Goal: Task Accomplishment & Management: Complete application form

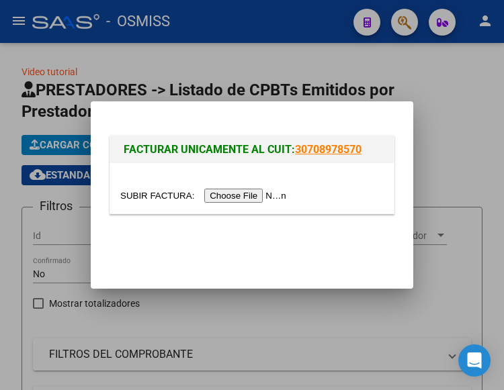
click at [245, 192] on input "file" at bounding box center [205, 196] width 170 height 14
click at [249, 197] on input "file" at bounding box center [205, 196] width 170 height 14
click at [267, 194] on input "file" at bounding box center [205, 196] width 170 height 14
click at [231, 194] on input "file" at bounding box center [205, 196] width 170 height 14
click at [265, 196] on input "file" at bounding box center [205, 196] width 170 height 14
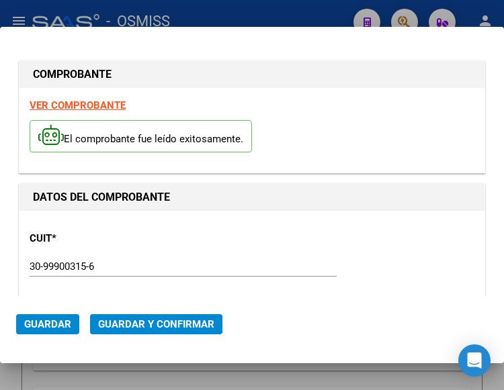
type input "2025-10-12"
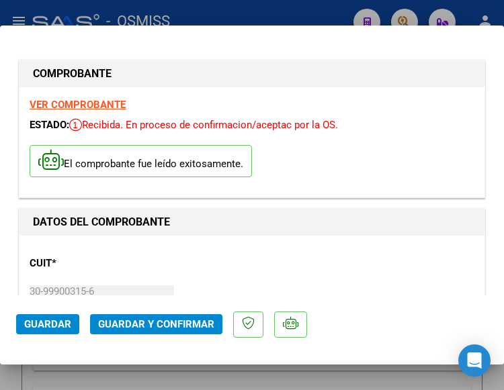
click at [173, 277] on div "CUIT * 30-99900315-6 Ingresar CUIT ANALISIS PRESTADOR MUNICIPALIDAD DE ROSARIO …" at bounding box center [252, 305] width 445 height 118
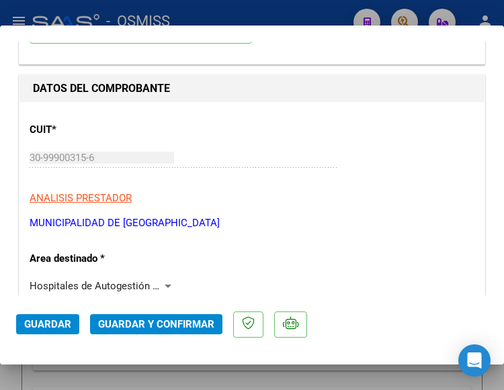
scroll to position [134, 0]
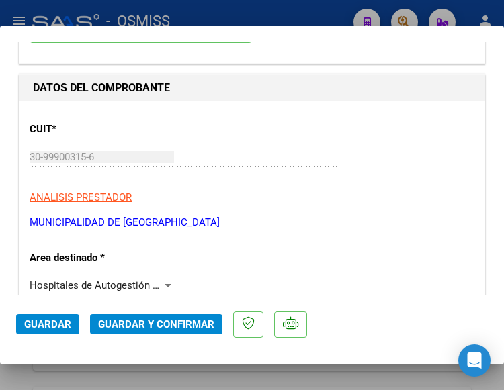
click at [165, 283] on div at bounding box center [168, 285] width 12 height 11
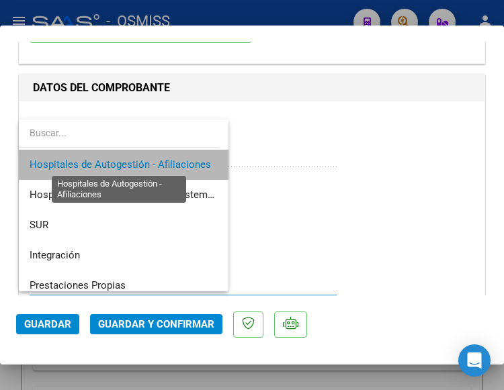
click at [151, 166] on span "Hospitales de Autogestión - Afiliaciones" at bounding box center [120, 165] width 181 height 12
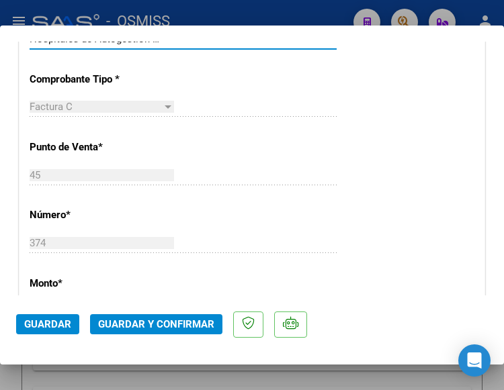
scroll to position [470, 0]
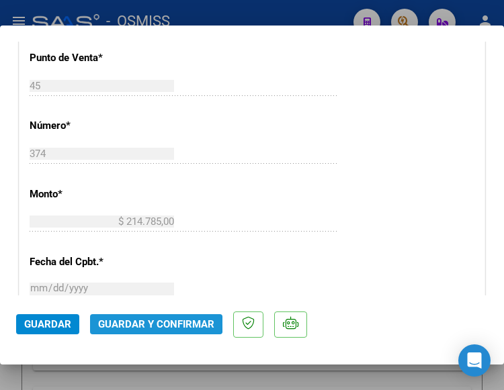
click at [153, 324] on span "Guardar y Confirmar" at bounding box center [156, 325] width 116 height 12
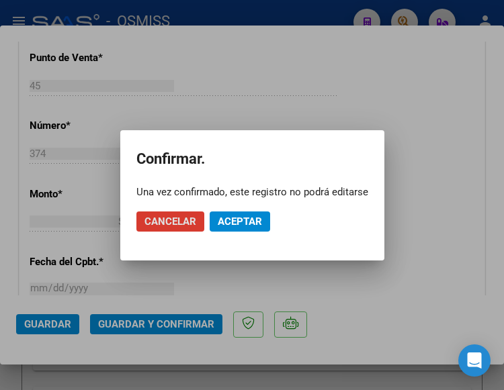
click at [233, 220] on span "Aceptar" at bounding box center [240, 222] width 44 height 12
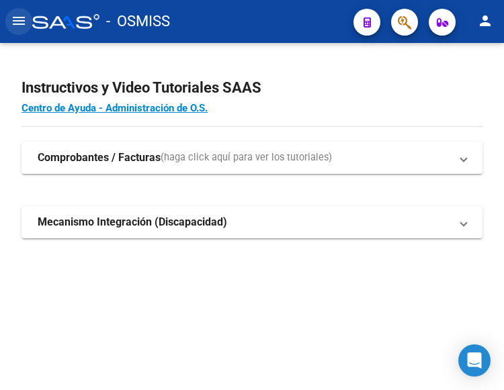
click at [19, 22] on mat-icon "menu" at bounding box center [19, 21] width 16 height 16
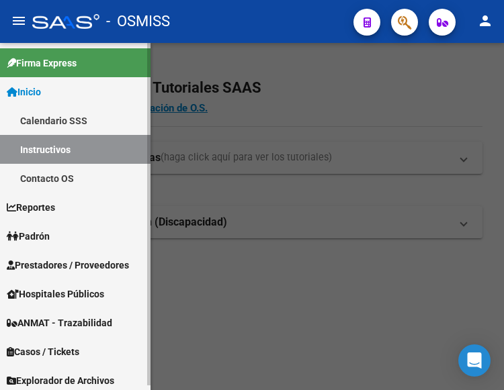
click at [65, 263] on span "Prestadores / Proveedores" at bounding box center [68, 265] width 122 height 15
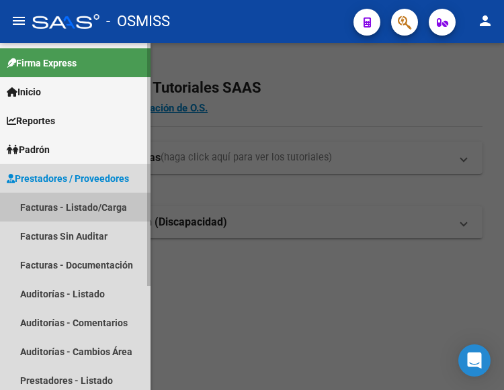
click at [78, 202] on link "Facturas - Listado/Carga" at bounding box center [75, 207] width 151 height 29
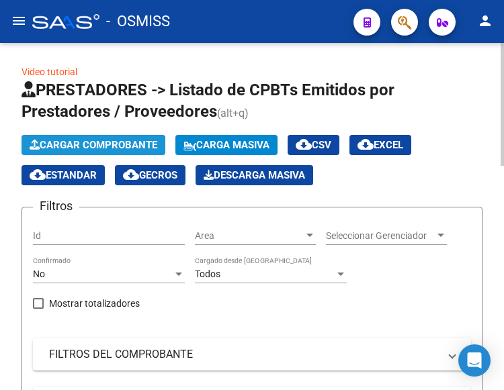
click at [126, 140] on span "Cargar Comprobante" at bounding box center [94, 145] width 128 height 12
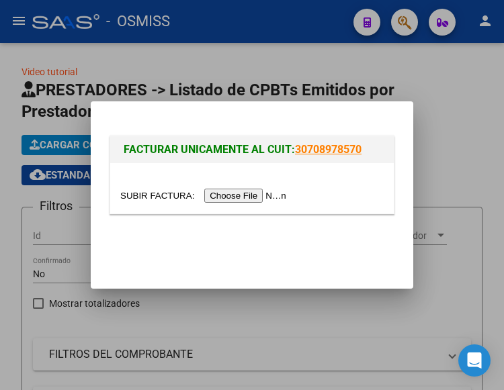
click at [251, 198] on input "file" at bounding box center [205, 196] width 170 height 14
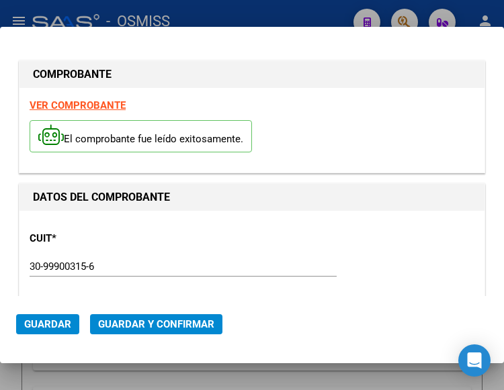
type input "2025-10-09"
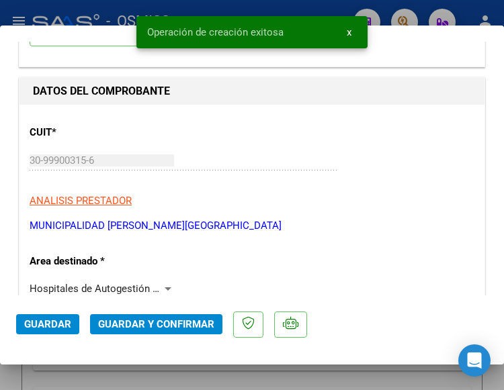
scroll to position [134, 0]
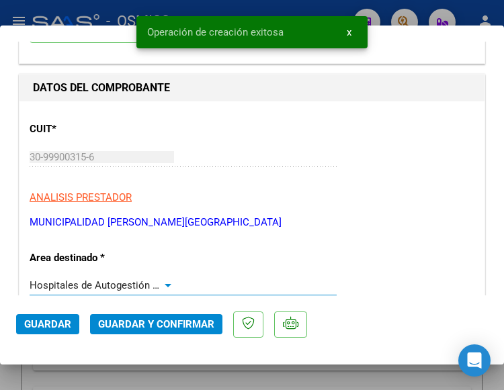
click at [167, 282] on div at bounding box center [168, 285] width 12 height 11
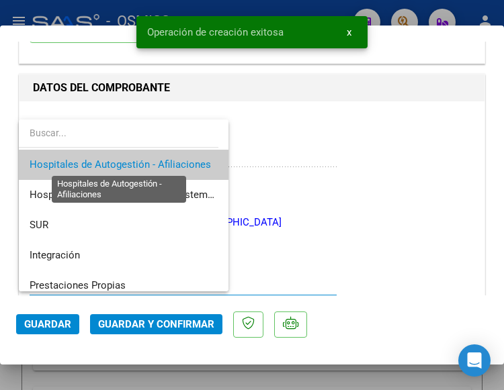
click at [160, 162] on span "Hospitales de Autogestión - Afiliaciones" at bounding box center [120, 165] width 181 height 12
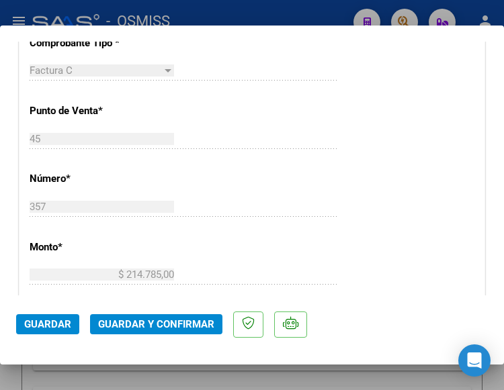
scroll to position [470, 0]
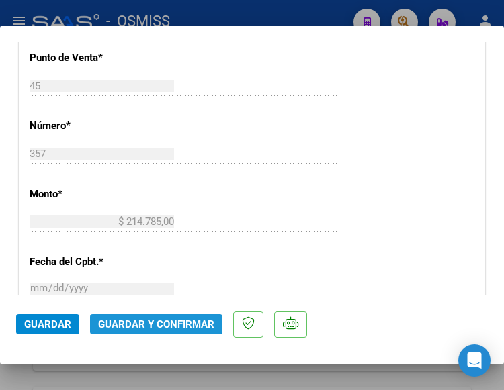
click at [142, 323] on span "Guardar y Confirmar" at bounding box center [156, 325] width 116 height 12
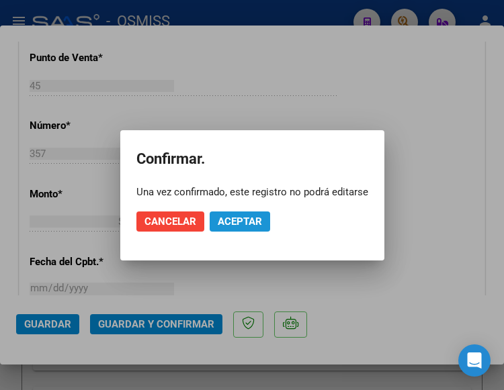
click at [235, 218] on span "Aceptar" at bounding box center [240, 222] width 44 height 12
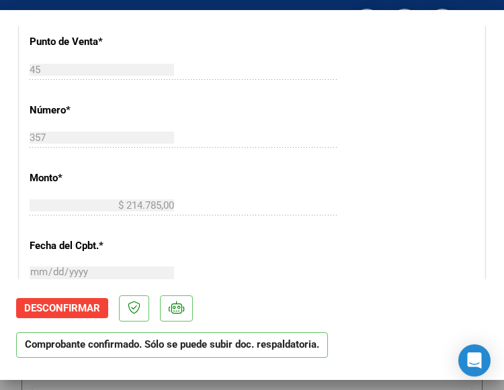
click at [325, 107] on div "CUIT * 30-99900315-6 Ingresar CUIT ANALISIS PRESTADOR MUNICIPALIDAD DE ROSARIO …" at bounding box center [251, 226] width 465 height 953
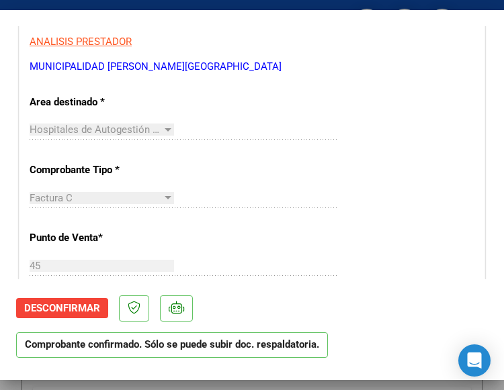
scroll to position [269, 0]
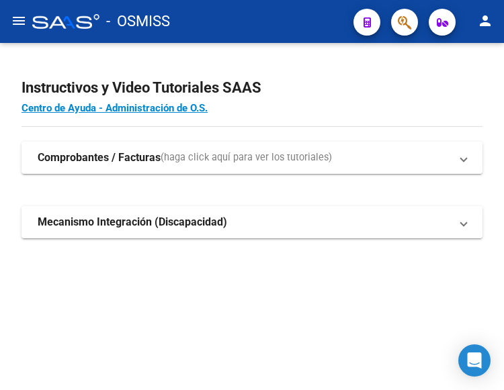
click at [24, 22] on mat-icon "menu" at bounding box center [19, 21] width 16 height 16
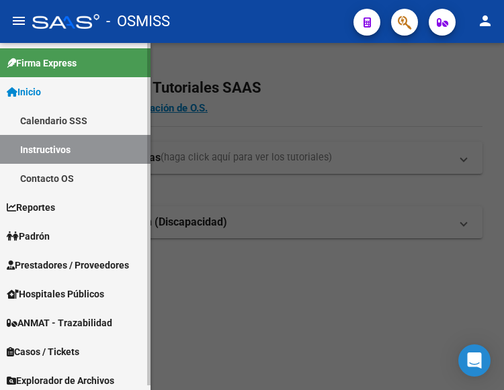
click at [69, 265] on span "Prestadores / Proveedores" at bounding box center [68, 265] width 122 height 15
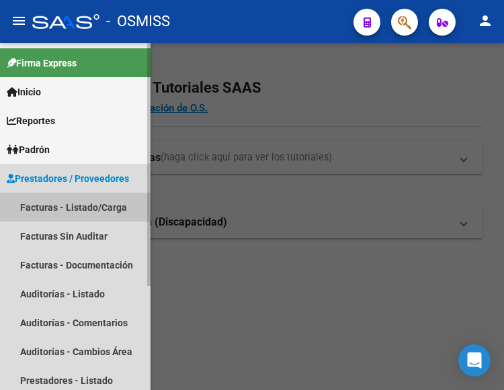
click at [60, 206] on link "Facturas - Listado/Carga" at bounding box center [75, 207] width 151 height 29
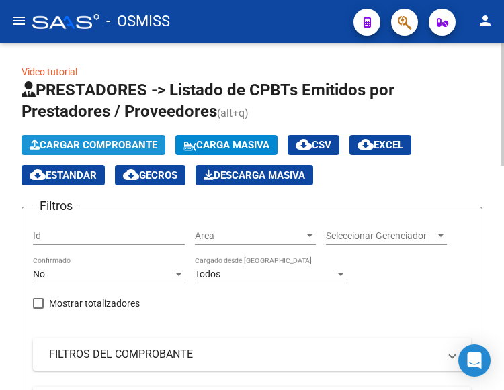
click at [133, 144] on span "Cargar Comprobante" at bounding box center [94, 145] width 128 height 12
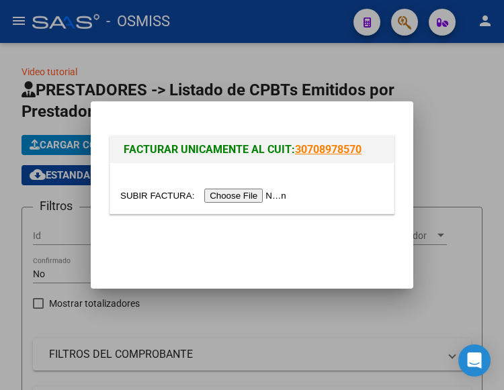
click at [265, 195] on input "file" at bounding box center [205, 196] width 170 height 14
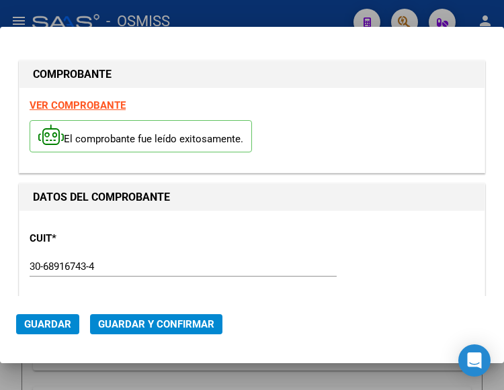
type input "2025-10-16"
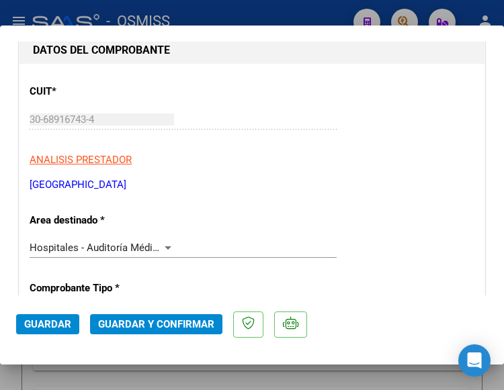
scroll to position [202, 0]
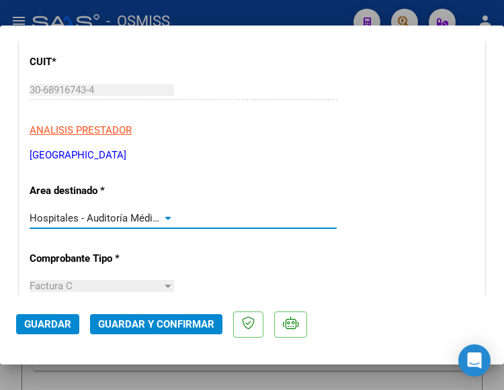
click at [162, 216] on div at bounding box center [168, 218] width 12 height 11
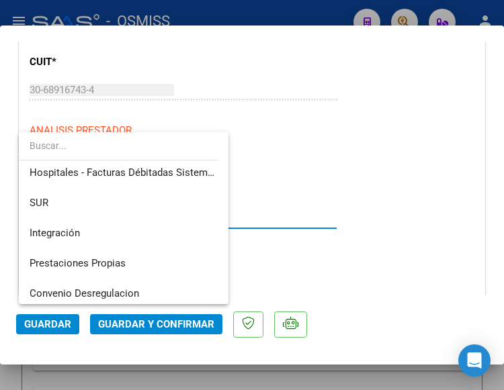
scroll to position [0, 0]
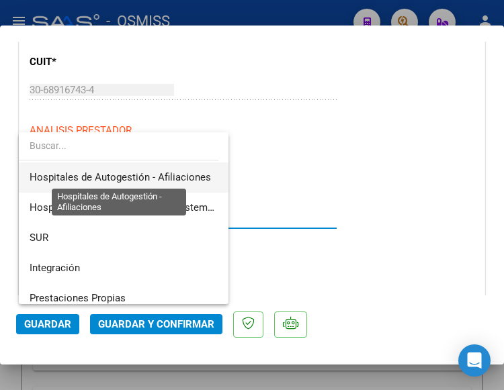
click at [164, 174] on span "Hospitales de Autogestión - Afiliaciones" at bounding box center [120, 177] width 181 height 12
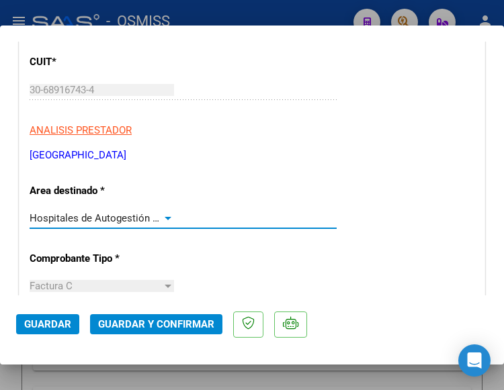
click at [163, 215] on div at bounding box center [168, 218] width 12 height 11
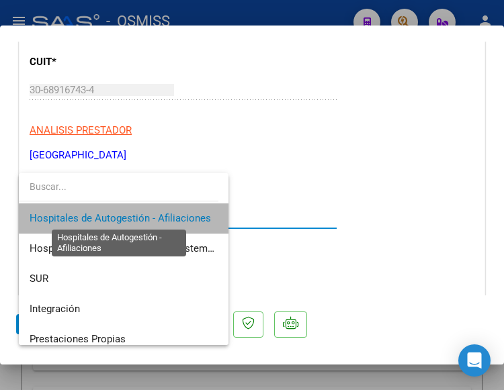
click at [163, 215] on span "Hospitales de Autogestión - Afiliaciones" at bounding box center [120, 218] width 181 height 12
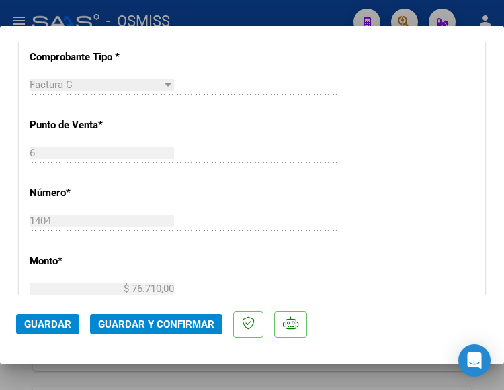
scroll to position [470, 0]
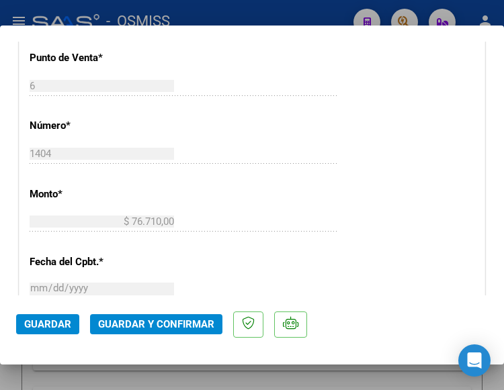
click at [146, 323] on span "Guardar y Confirmar" at bounding box center [156, 325] width 116 height 12
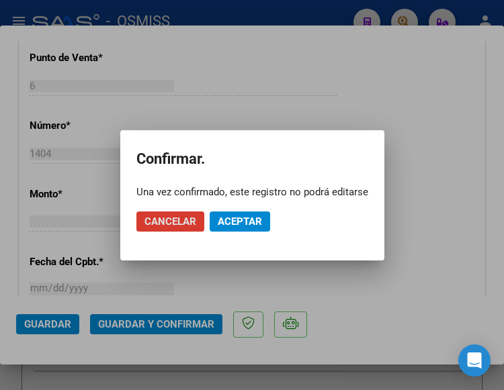
click at [248, 216] on span "Aceptar" at bounding box center [240, 222] width 44 height 12
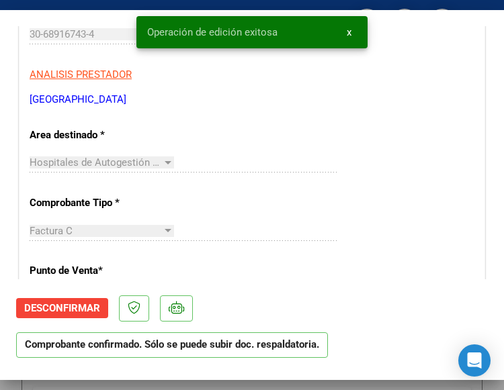
scroll to position [269, 0]
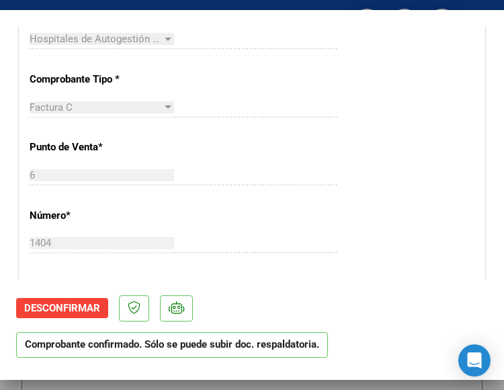
scroll to position [403, 0]
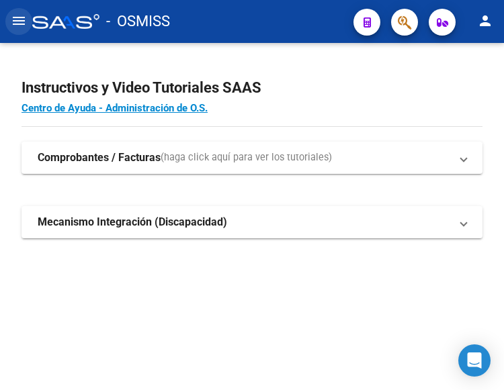
click at [20, 22] on mat-icon "menu" at bounding box center [19, 21] width 16 height 16
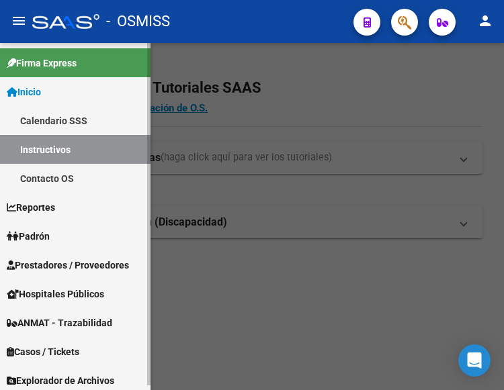
click at [47, 264] on span "Prestadores / Proveedores" at bounding box center [68, 265] width 122 height 15
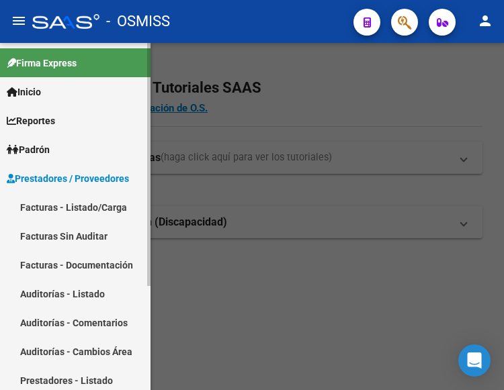
click at [67, 200] on link "Facturas - Listado/Carga" at bounding box center [75, 207] width 151 height 29
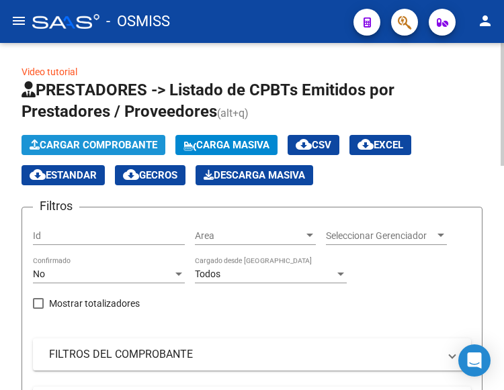
click at [121, 144] on span "Cargar Comprobante" at bounding box center [94, 145] width 128 height 12
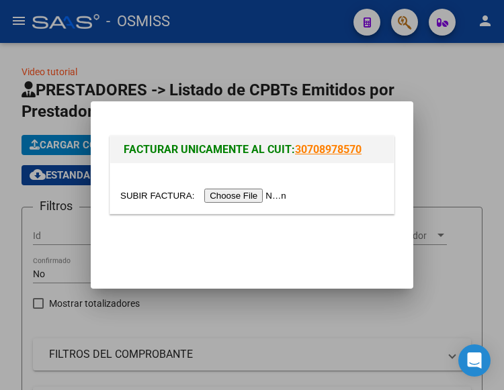
click at [259, 198] on input "file" at bounding box center [205, 196] width 170 height 14
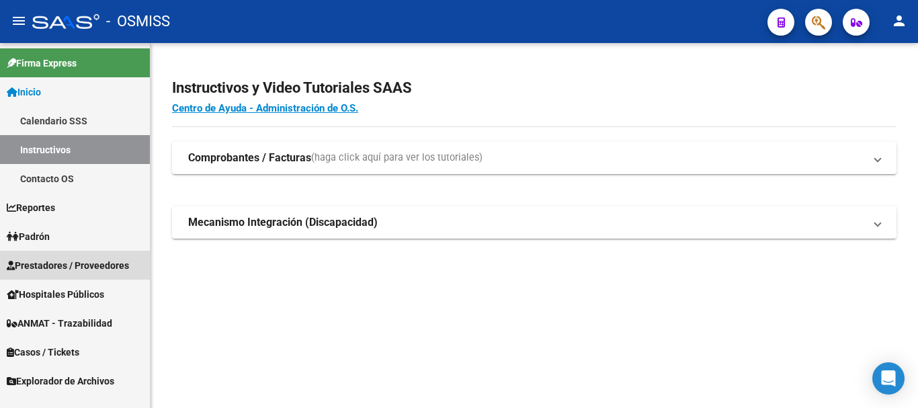
click at [53, 261] on span "Prestadores / Proveedores" at bounding box center [68, 265] width 122 height 15
click at [63, 269] on span "Prestadores / Proveedores" at bounding box center [68, 265] width 122 height 15
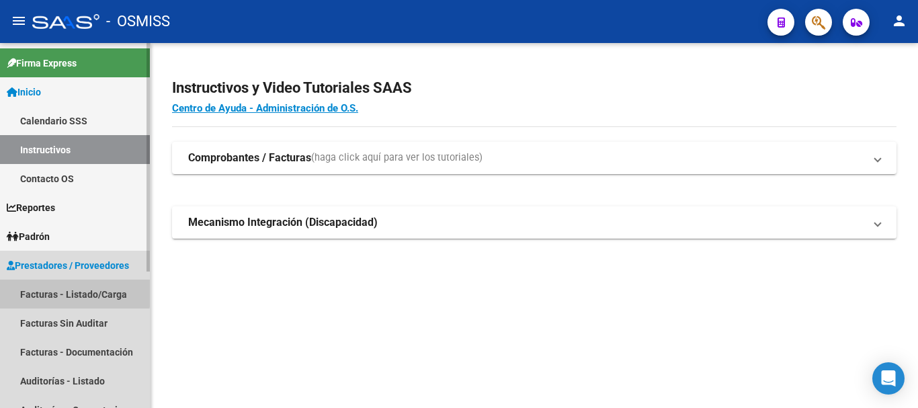
click at [73, 292] on link "Facturas - Listado/Carga" at bounding box center [75, 294] width 150 height 29
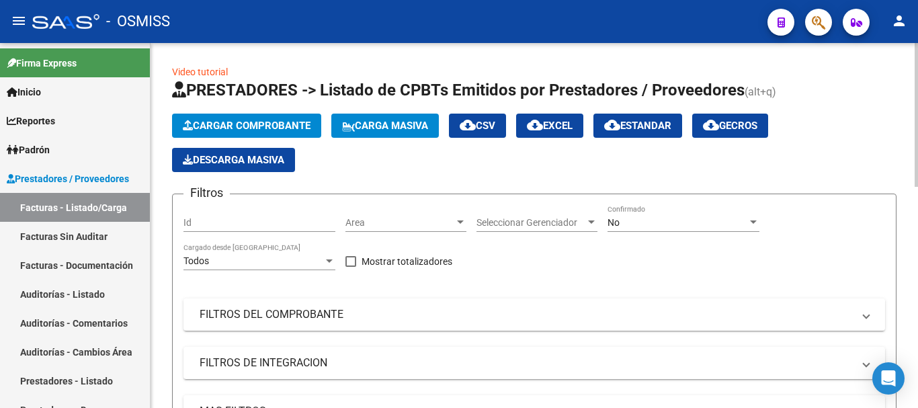
click at [458, 219] on div at bounding box center [460, 222] width 12 height 11
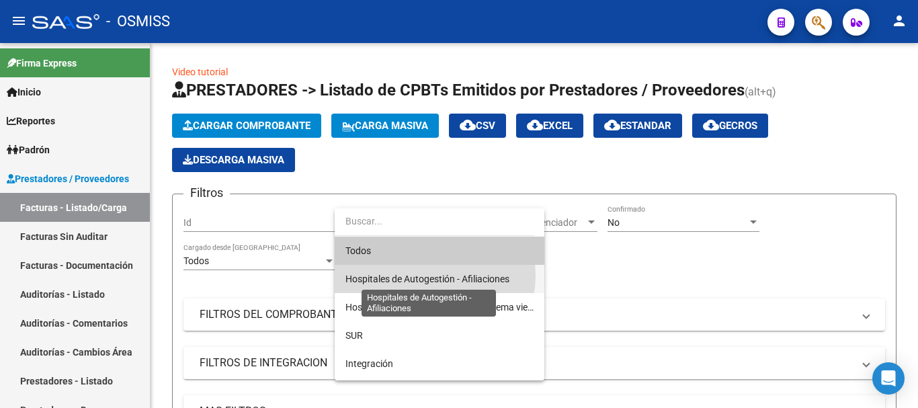
click at [425, 276] on span "Hospitales de Autogestión - Afiliaciones" at bounding box center [427, 279] width 164 height 11
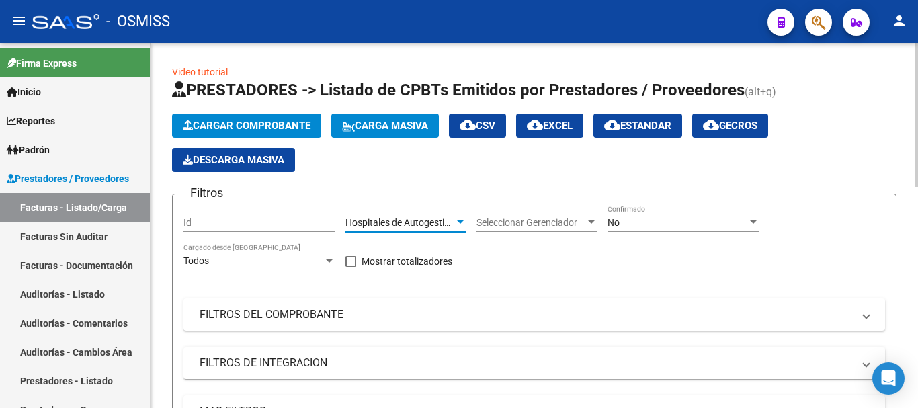
click at [503, 218] on div at bounding box center [753, 222] width 12 height 11
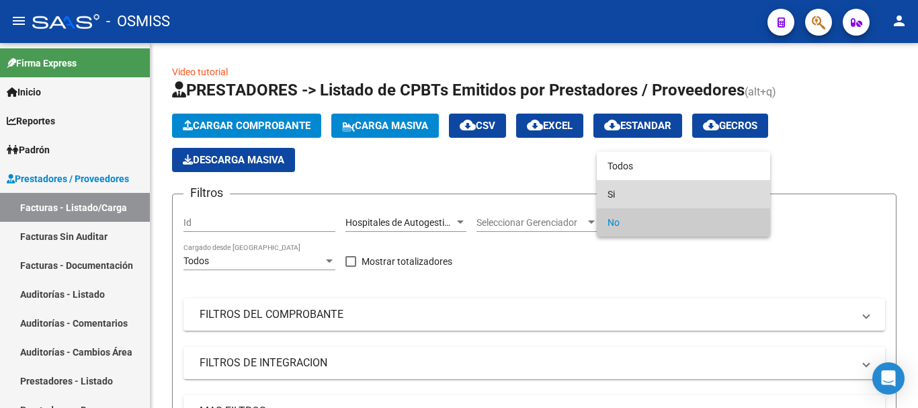
click at [503, 190] on mat-option "Si" at bounding box center [683, 194] width 173 height 28
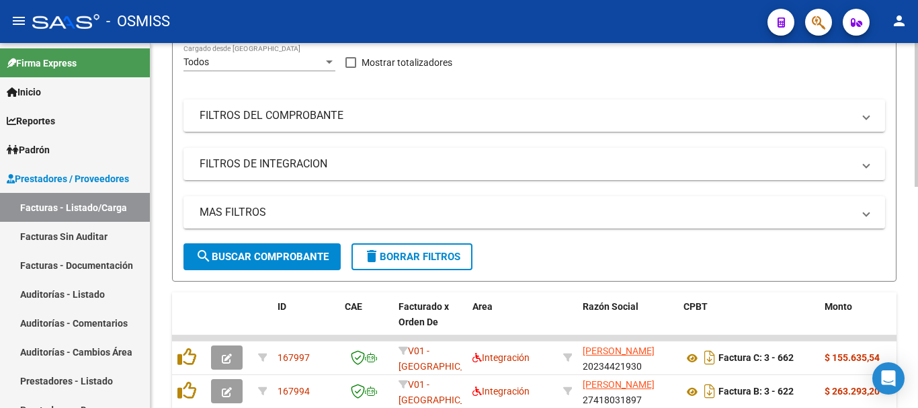
scroll to position [202, 0]
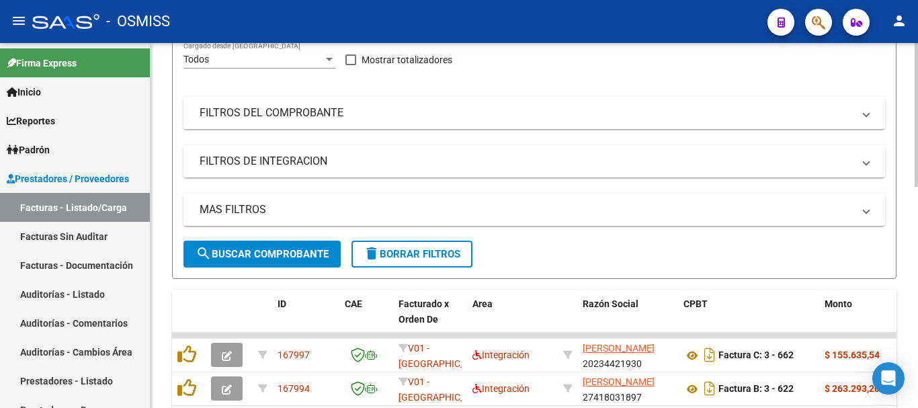
click at [503, 209] on span at bounding box center [866, 209] width 5 height 15
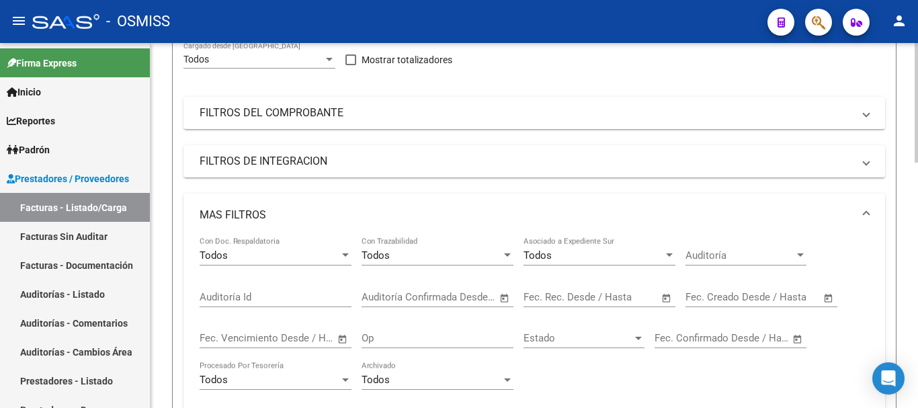
click at [503, 296] on span "Open calendar" at bounding box center [667, 298] width 32 height 32
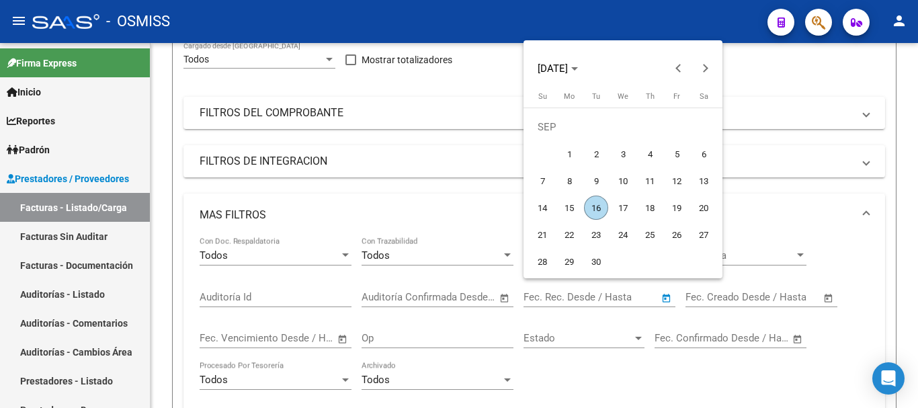
click at [503, 202] on span "16" at bounding box center [596, 208] width 24 height 24
type input "[DATE]"
click at [503, 202] on span "16" at bounding box center [596, 208] width 24 height 24
type input "[DATE]"
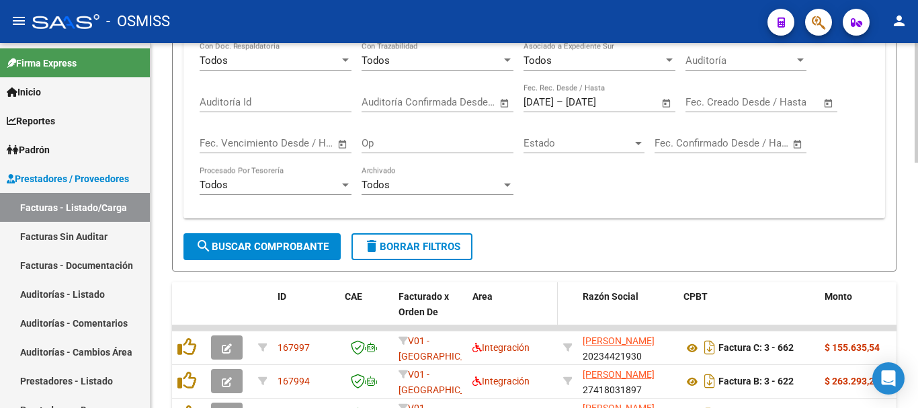
scroll to position [403, 0]
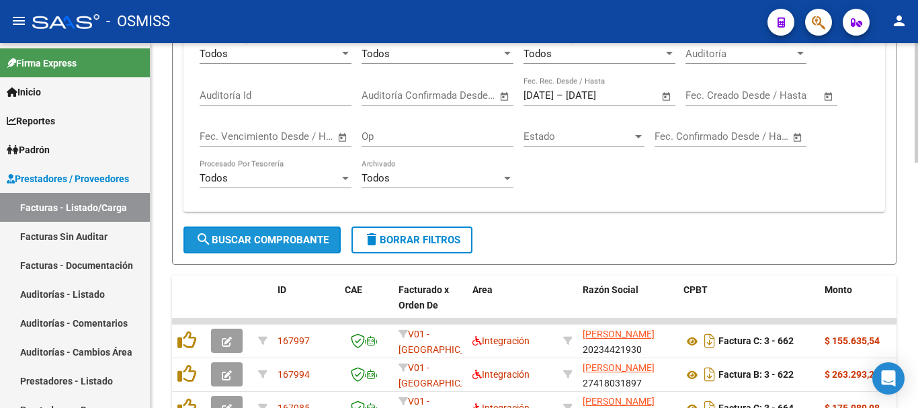
click at [280, 233] on button "search Buscar Comprobante" at bounding box center [261, 239] width 157 height 27
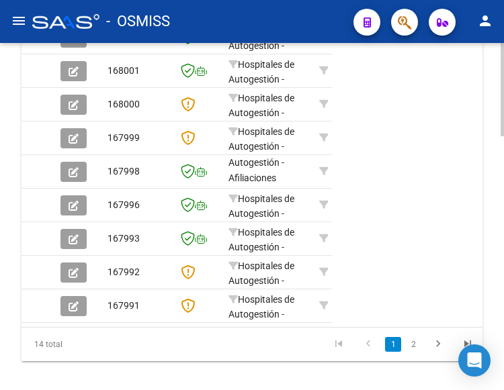
scroll to position [948, 0]
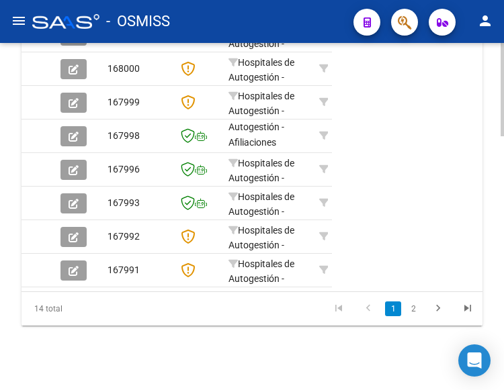
drag, startPoint x: 417, startPoint y: 95, endPoint x: 367, endPoint y: 375, distance: 284.1
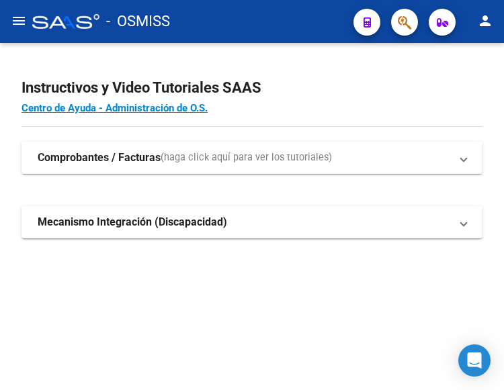
click at [17, 18] on mat-icon "menu" at bounding box center [19, 21] width 16 height 16
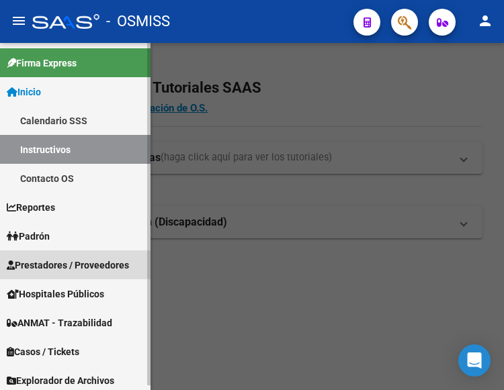
click at [65, 261] on span "Prestadores / Proveedores" at bounding box center [68, 265] width 122 height 15
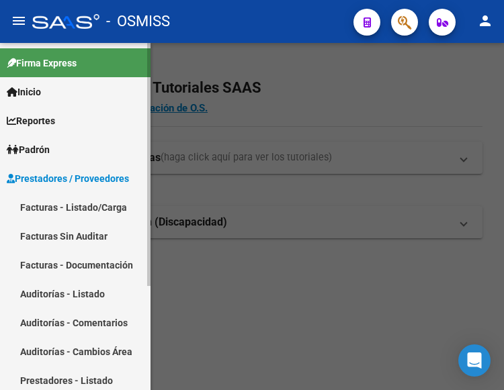
click at [84, 208] on link "Facturas - Listado/Carga" at bounding box center [75, 207] width 151 height 29
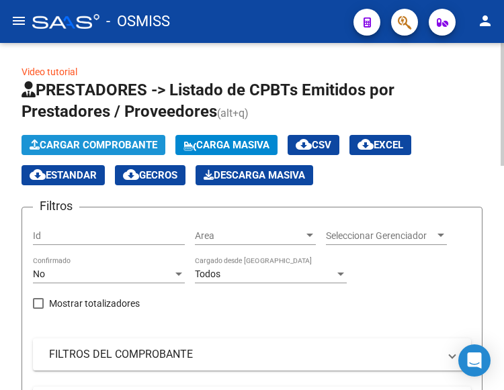
click at [130, 146] on span "Cargar Comprobante" at bounding box center [94, 145] width 128 height 12
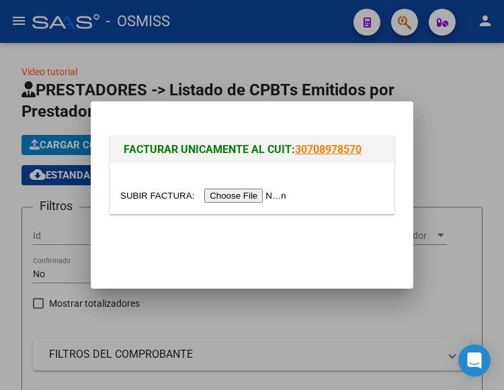
click at [224, 195] on input "file" at bounding box center [205, 196] width 170 height 14
click at [232, 64] on div at bounding box center [252, 195] width 504 height 390
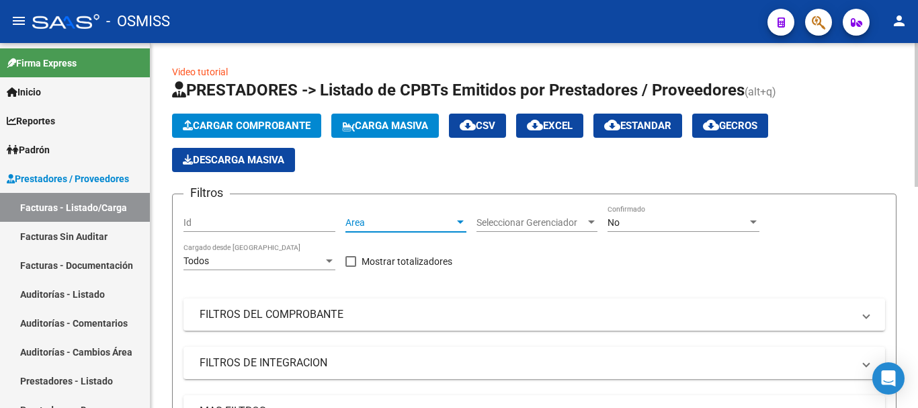
click at [459, 219] on div at bounding box center [460, 222] width 12 height 11
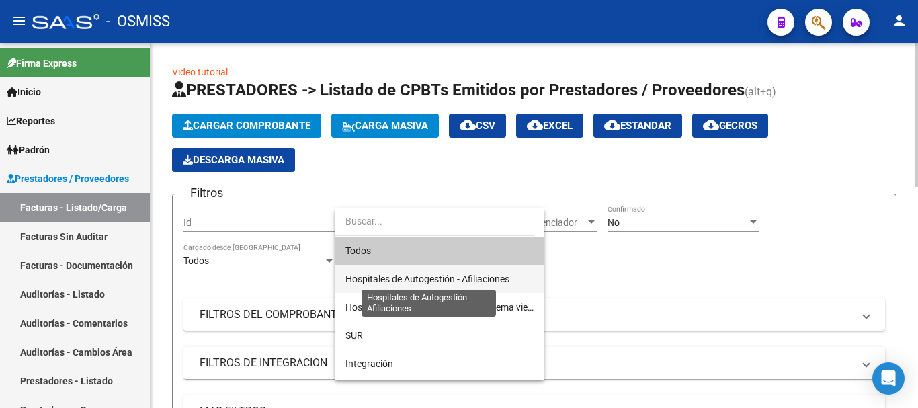
drag, startPoint x: 413, startPoint y: 280, endPoint x: 433, endPoint y: 282, distance: 19.6
click at [419, 281] on span "Hospitales de Autogestión - Afiliaciones" at bounding box center [427, 279] width 164 height 11
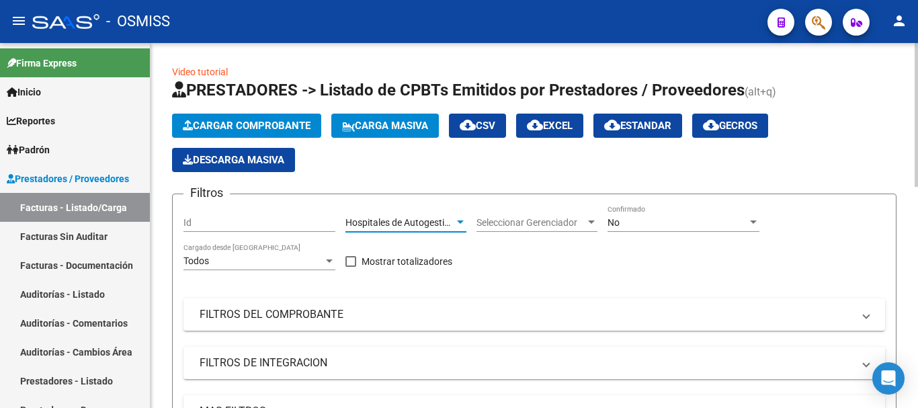
click at [503, 216] on div "Filtros Id Hospitales de Autogestión - Afiliaciones Area Seleccionar Gerenciado…" at bounding box center [534, 323] width 702 height 237
click at [503, 221] on div at bounding box center [753, 221] width 7 height 3
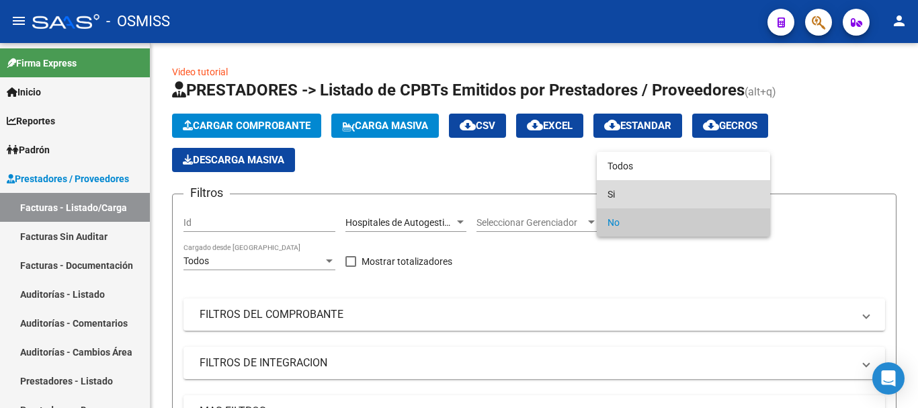
click at [503, 190] on span "Si" at bounding box center [684, 194] width 152 height 28
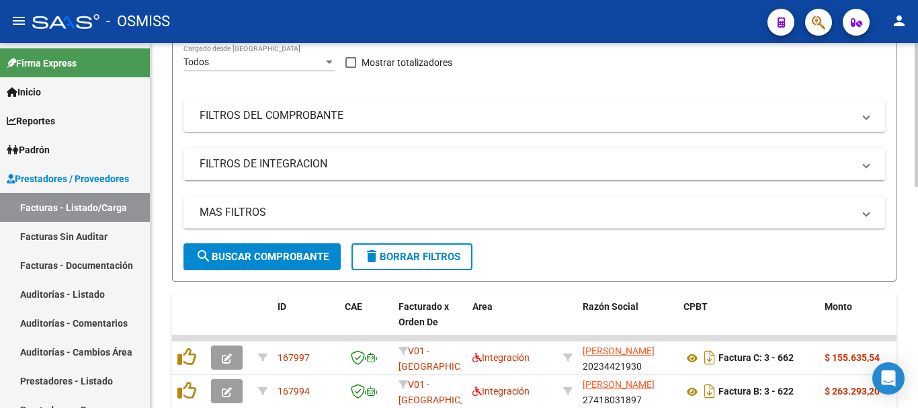
scroll to position [202, 0]
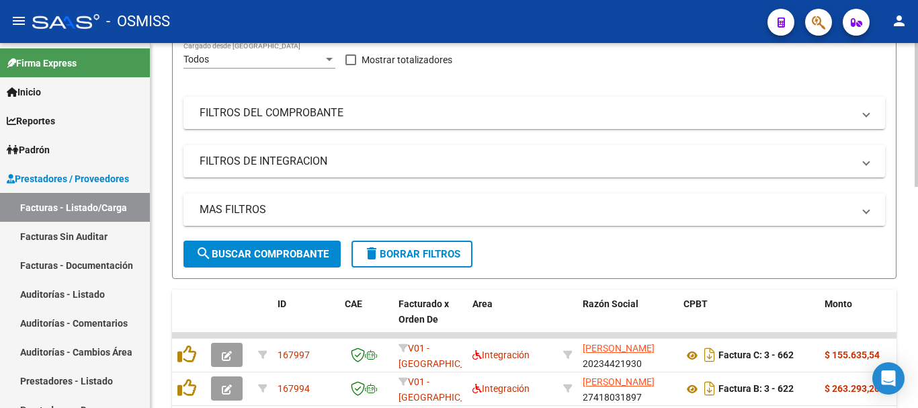
click at [503, 204] on span at bounding box center [866, 209] width 5 height 15
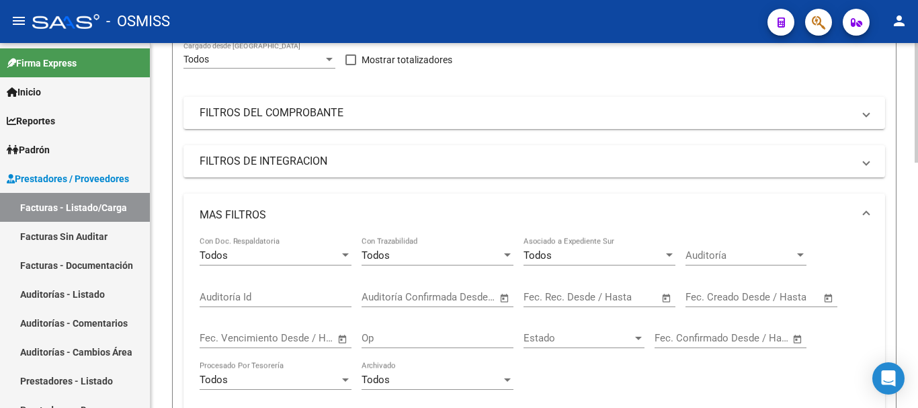
click at [503, 297] on span "Open calendar" at bounding box center [667, 298] width 32 height 32
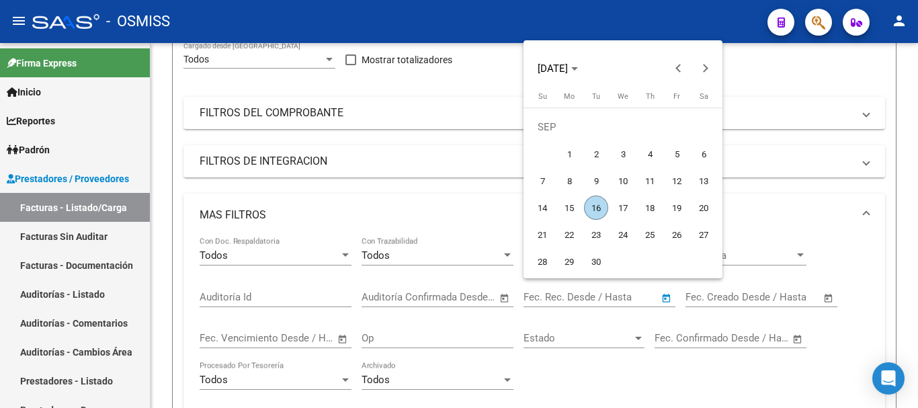
click at [503, 206] on span "16" at bounding box center [596, 208] width 24 height 24
type input "[DATE]"
click at [503, 206] on span "16" at bounding box center [596, 208] width 24 height 24
type input "[DATE]"
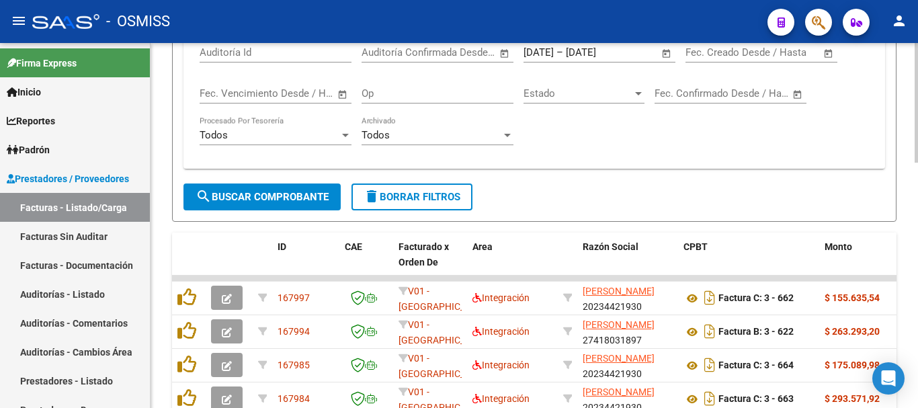
scroll to position [470, 0]
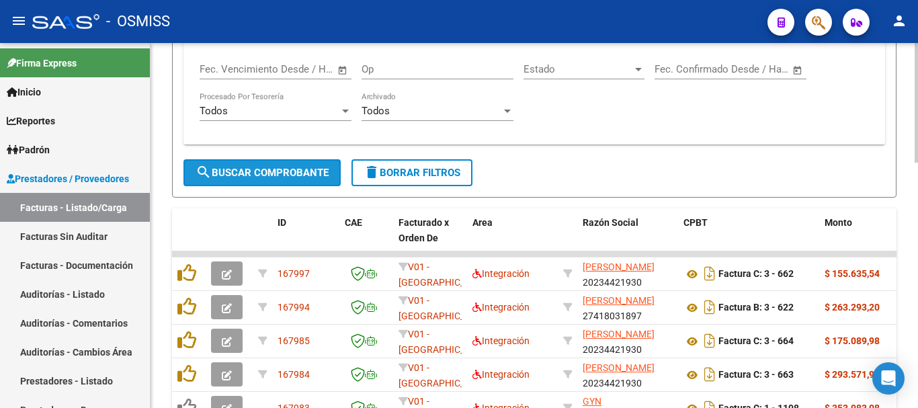
click at [256, 173] on span "search Buscar Comprobante" at bounding box center [262, 173] width 133 height 12
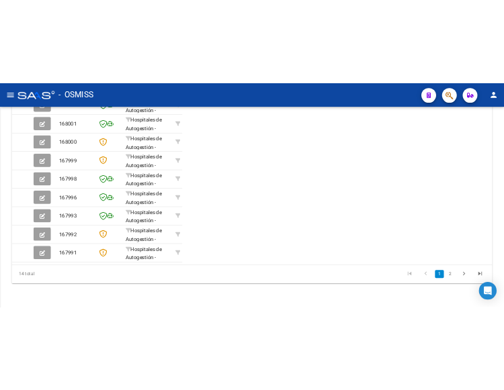
scroll to position [554, 0]
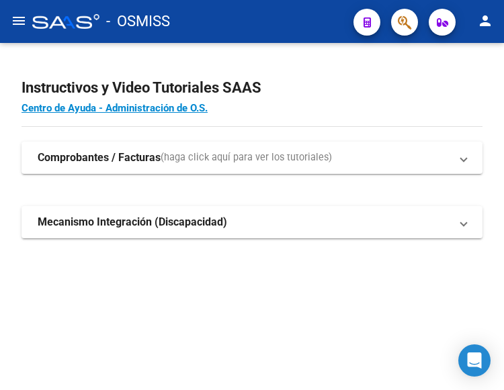
drag, startPoint x: 501, startPoint y: 107, endPoint x: 195, endPoint y: 47, distance: 312.2
click at [195, 47] on div "Instructivos y Video Tutoriales SAAS Centro de Ayuda - Administración de O.S. C…" at bounding box center [252, 173] width 504 height 260
click at [15, 19] on mat-icon "menu" at bounding box center [19, 21] width 16 height 16
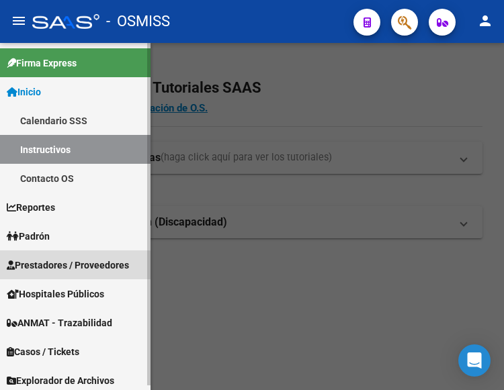
click at [91, 258] on span "Prestadores / Proveedores" at bounding box center [68, 265] width 122 height 15
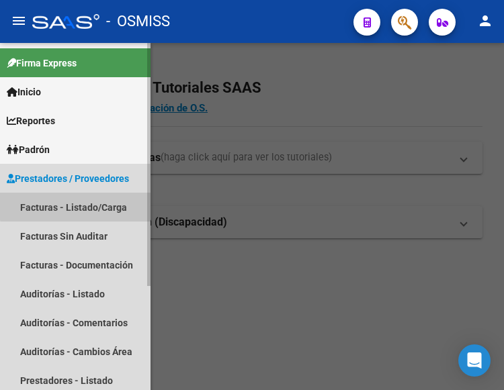
click at [77, 203] on link "Facturas - Listado/Carga" at bounding box center [75, 207] width 151 height 29
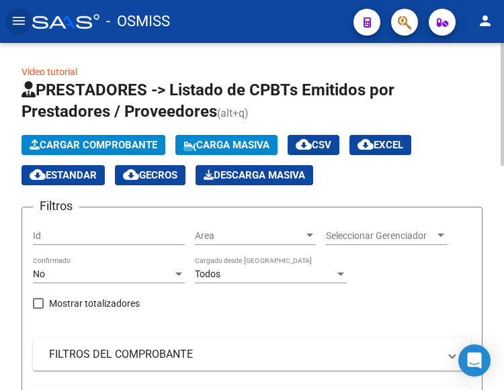
click at [134, 149] on span "Cargar Comprobante" at bounding box center [94, 145] width 128 height 12
